Goal: Information Seeking & Learning: Find specific fact

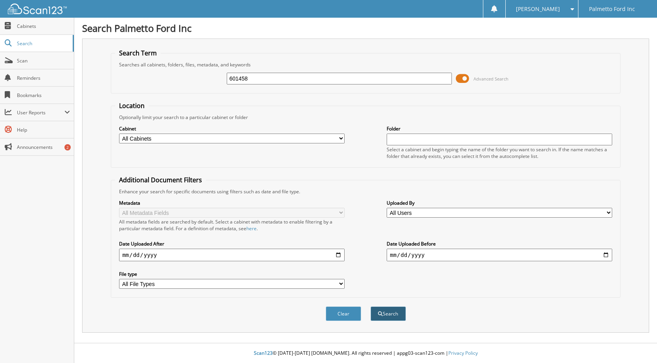
type input "601458"
click at [388, 311] on button "Search" at bounding box center [388, 314] width 35 height 15
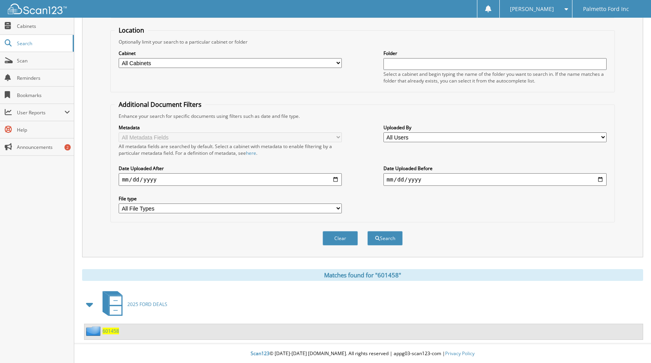
scroll to position [76, 0]
click at [114, 331] on span "601458" at bounding box center [111, 330] width 17 height 7
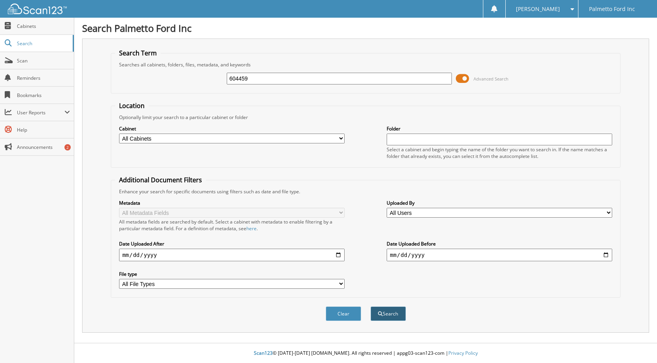
type input "604459"
click at [387, 314] on button "Search" at bounding box center [388, 314] width 35 height 15
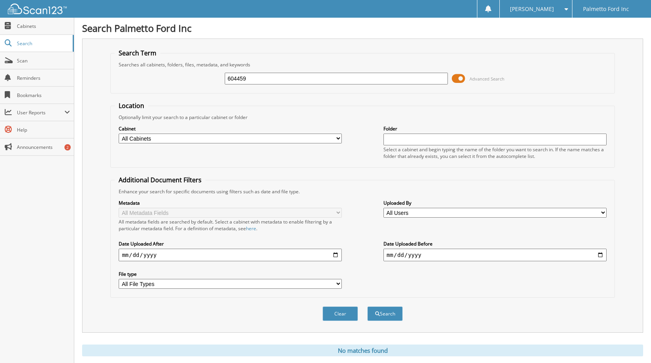
click at [235, 77] on input "604459" at bounding box center [336, 79] width 223 height 12
type input "601459"
click at [396, 314] on button "Search" at bounding box center [384, 314] width 35 height 15
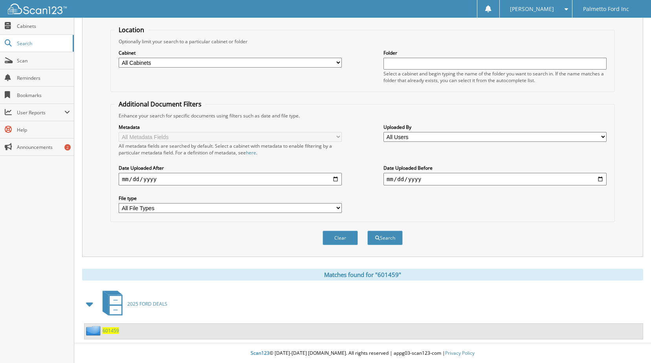
click at [112, 332] on span "601459" at bounding box center [111, 330] width 17 height 7
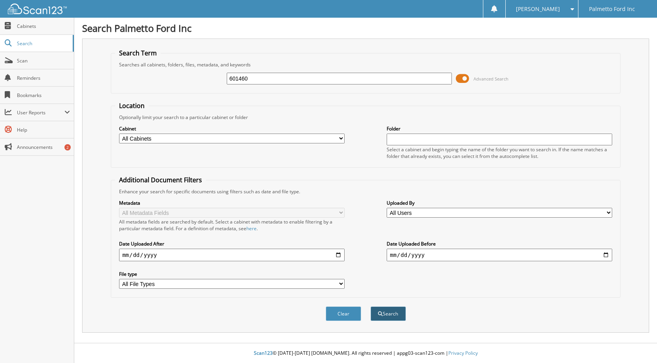
type input "601460"
click at [387, 316] on button "Search" at bounding box center [388, 314] width 35 height 15
